Goal: Information Seeking & Learning: Learn about a topic

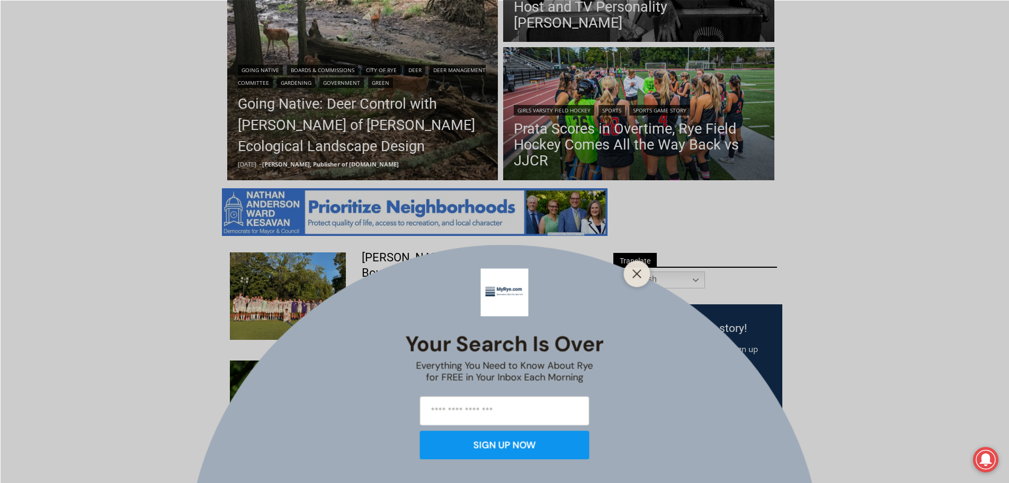
scroll to position [324, 0]
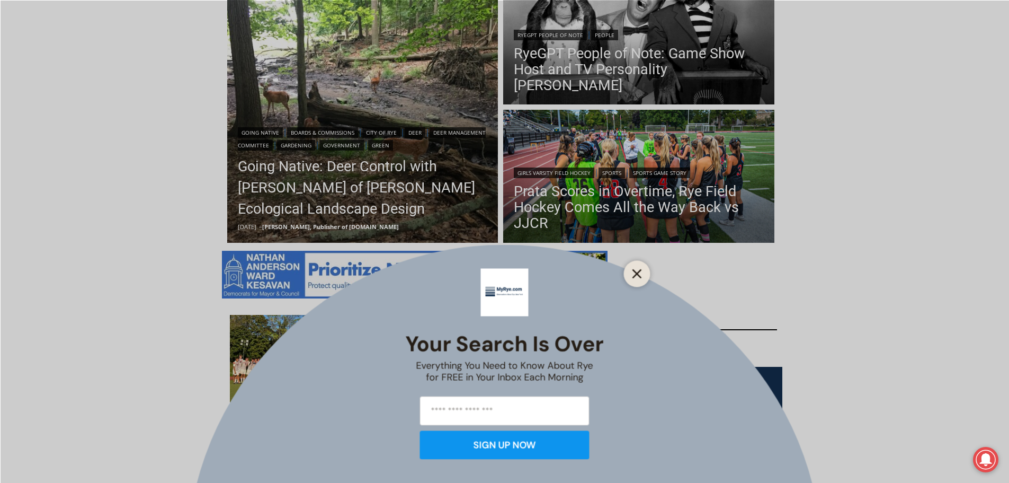
click at [632, 275] on icon "Close" at bounding box center [637, 274] width 10 height 10
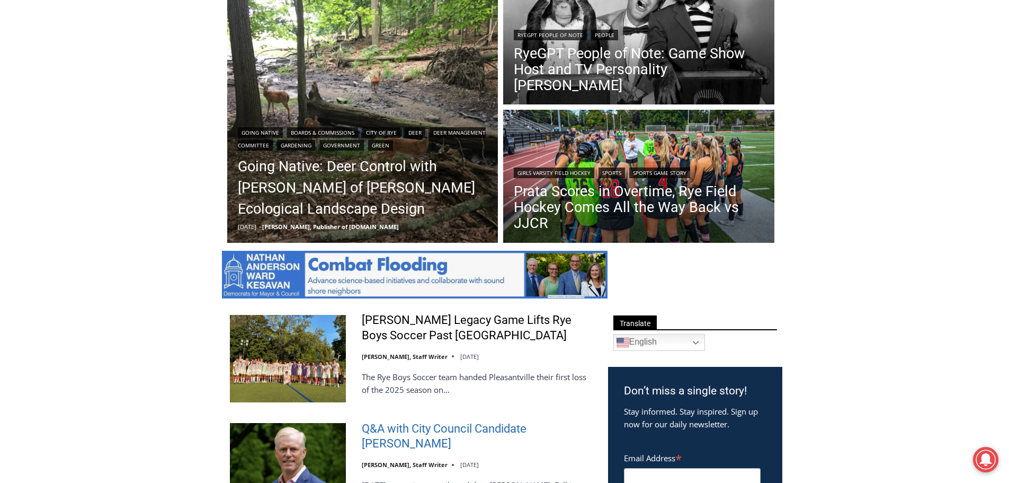
click at [464, 427] on link "Q&A with City Council Candidate [PERSON_NAME]" at bounding box center [478, 436] width 233 height 30
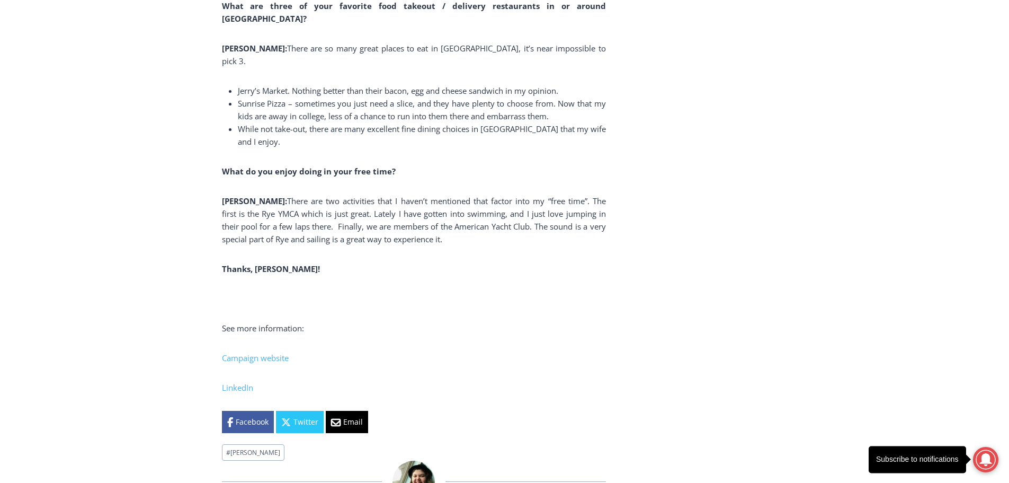
scroll to position [6578, 0]
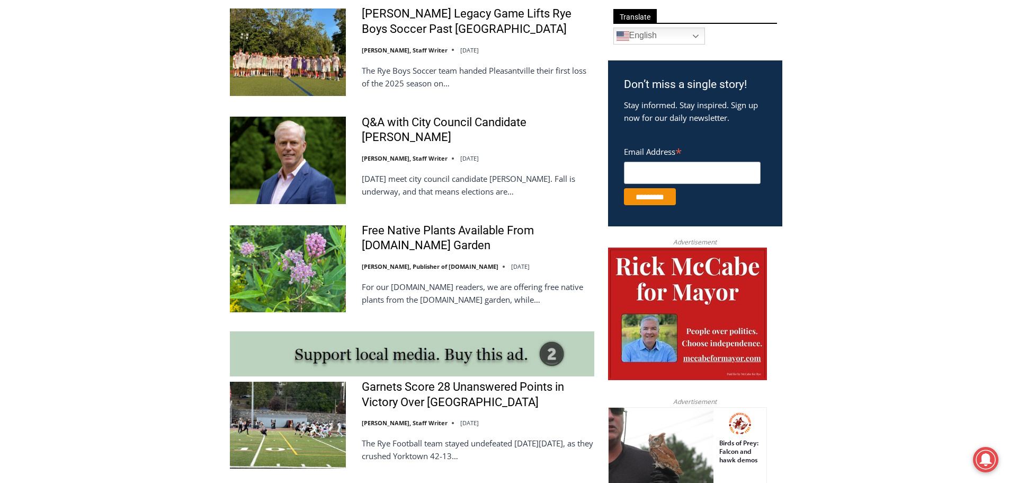
scroll to position [461, 0]
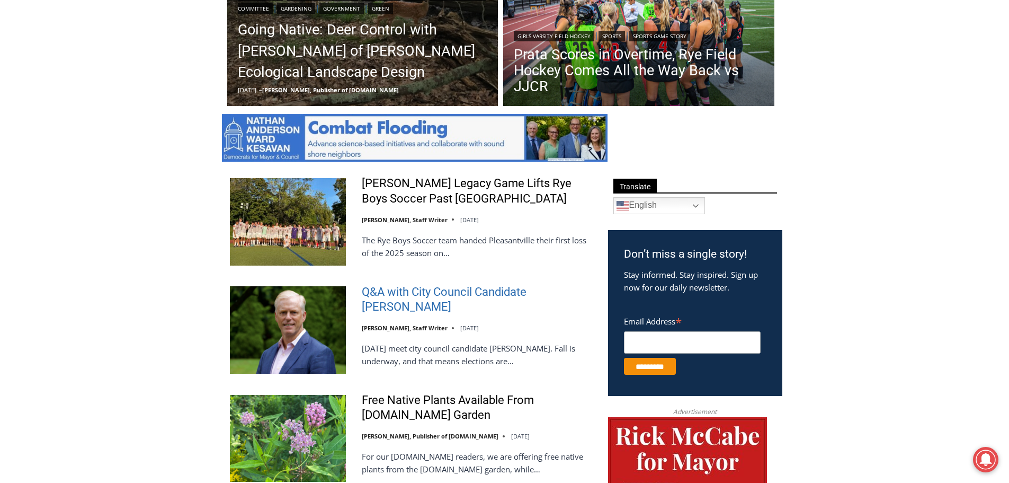
click at [493, 290] on link "Q&A with City Council Candidate [PERSON_NAME]" at bounding box center [478, 299] width 233 height 30
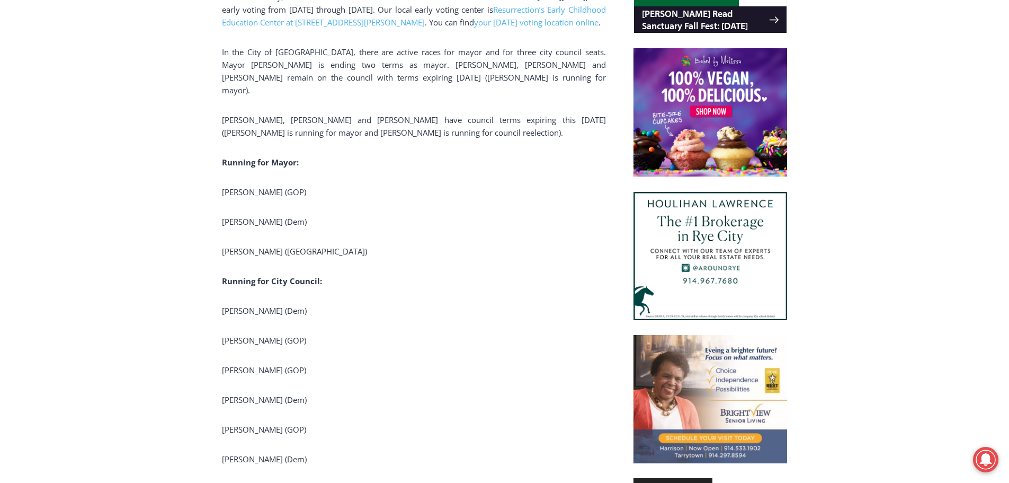
scroll to position [916, 0]
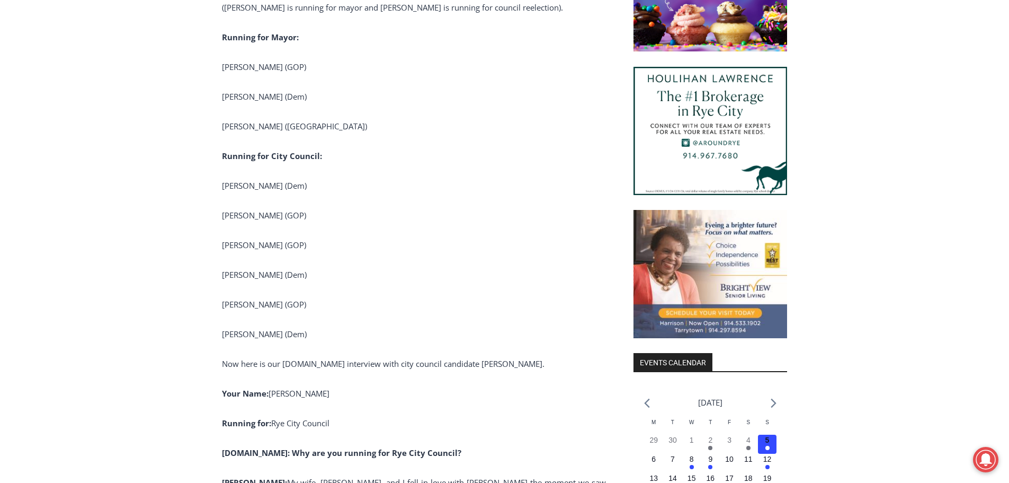
drag, startPoint x: 1013, startPoint y: 21, endPoint x: 1006, endPoint y: 68, distance: 47.1
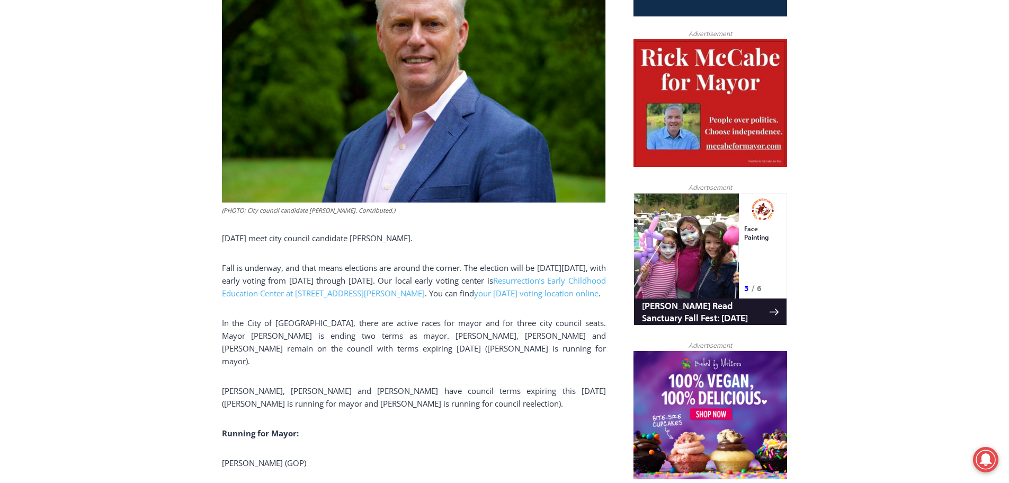
scroll to position [0, 0]
